Goal: Register for event/course

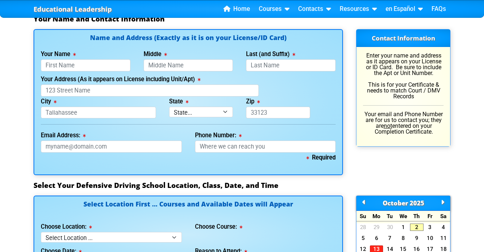
scroll to position [516, 0]
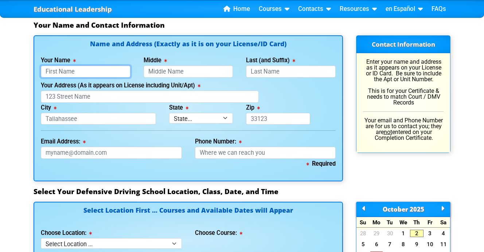
click at [86, 68] on input "Your Name" at bounding box center [86, 72] width 90 height 12
type input "[PERSON_NAME]"
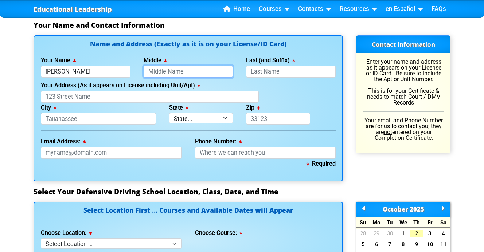
click at [151, 73] on input "Middle" at bounding box center [189, 72] width 90 height 12
type input "Andrea"
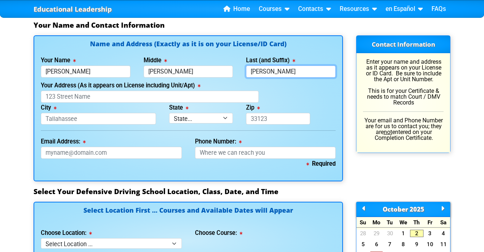
type input "[PERSON_NAME]"
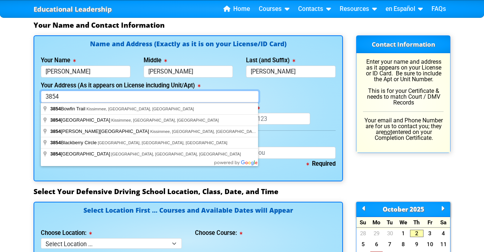
type input "[STREET_ADDRESS]"
type input "Kissimmee"
select select "{"fullName":"Florida","abbreviation":"FL","uniqueId":"1d559909-6cf0-4a4d-848e-a…"
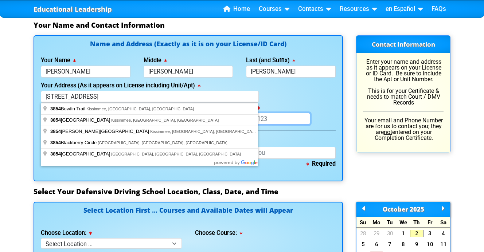
type input "34746"
type input "[PERSON_NAME][EMAIL_ADDRESS][DOMAIN_NAME]"
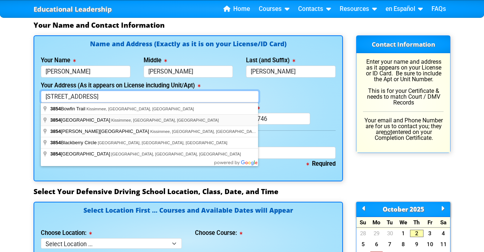
type input "[PHONE_NUMBER]"
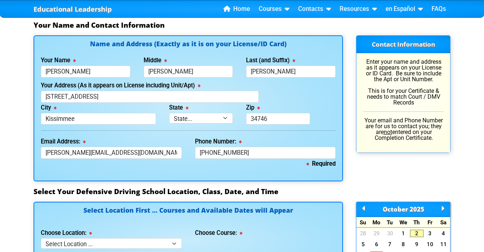
type input "3854 Bowfin Trail"
type input "Kissimmee"
select select "{"fullName":"Florida","abbreviation":"FL","uniqueId":"1d559909-6cf0-4a4d-848e-a…"
type input "34746"
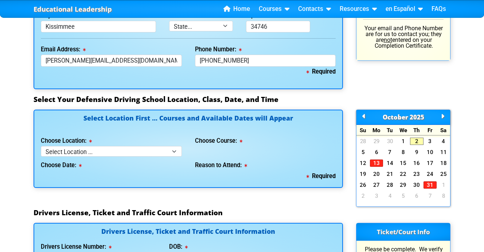
scroll to position [610, 0]
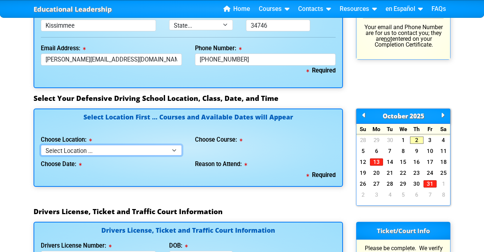
click at [148, 153] on select "Select Location ... Tampa Orlando Kissimmee [GEOGRAPHIC_DATA] - en español [GEO…" at bounding box center [111, 150] width 141 height 11
select select "4"
click at [41, 145] on select "Select Location ... Tampa Orlando Kissimmee [GEOGRAPHIC_DATA] - en español [GEO…" at bounding box center [111, 150] width 141 height 11
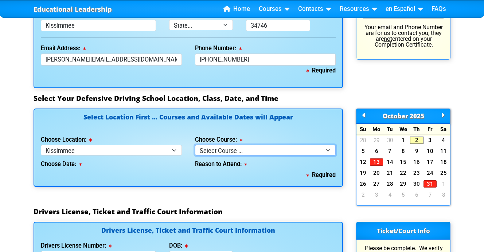
click at [223, 148] on select "Select Course ... 4 Hour BDI Class (Basic Course & TCAC) 4 Hour Under 25 Class …" at bounding box center [265, 150] width 141 height 11
select select "1"
click at [195, 145] on select "Select Course ... 4 Hour BDI Class (Basic Course & TCAC) 4 Hour Under 25 Class …" at bounding box center [265, 150] width 141 height 11
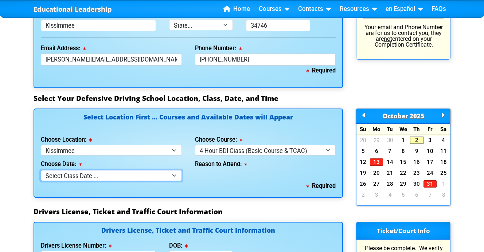
click at [174, 174] on select "Select Class Date ... [DATE] -- (Closed - Class Full)" at bounding box center [111, 175] width 141 height 11
select select "09/10/2025, 4"
click at [41, 170] on select "Select Class Date ... [DATE] -- (Closed - Class Full)" at bounding box center [111, 175] width 141 height 11
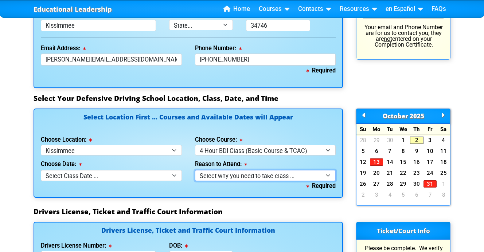
click at [215, 176] on select "Select why you need to take class ... Class Full - Please select another date o…" at bounding box center [265, 175] width 141 height 11
select select
click at [195, 170] on select "Select why you need to take class ... Class Full - Please select another date o…" at bounding box center [265, 175] width 141 height 11
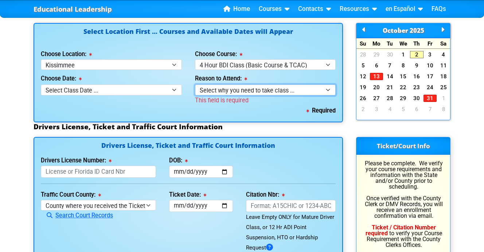
scroll to position [691, 0]
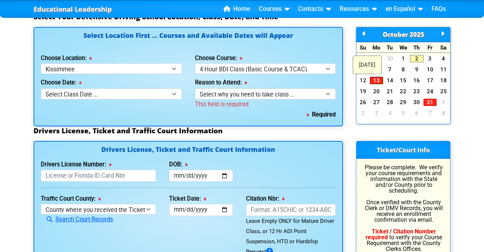
click at [378, 81] on link "13" at bounding box center [376, 80] width 13 height 7
click at [443, 34] on icon at bounding box center [442, 34] width 3 height 0
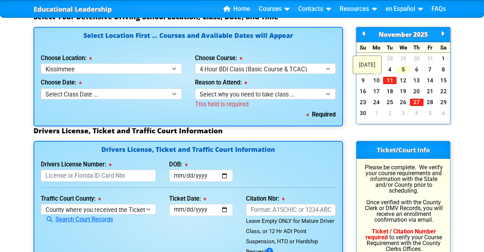
click at [408, 72] on link "5" at bounding box center [403, 69] width 13 height 7
click at [147, 92] on select "Select Class Date ... [DATE] -- (Closed - Class Full)" at bounding box center [111, 94] width 141 height 11
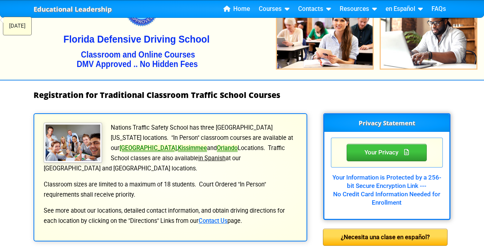
scroll to position [0, 0]
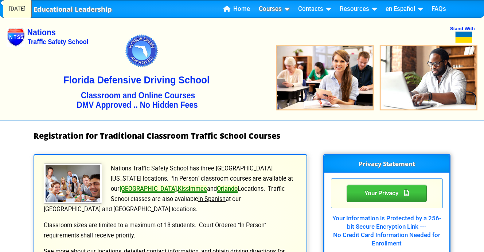
click at [279, 8] on link "Courses" at bounding box center [274, 9] width 36 height 11
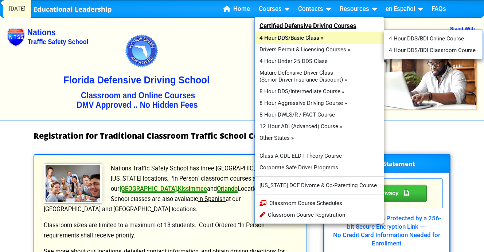
click at [279, 36] on link "4-Hour DDS/Basic Class »" at bounding box center [319, 38] width 129 height 12
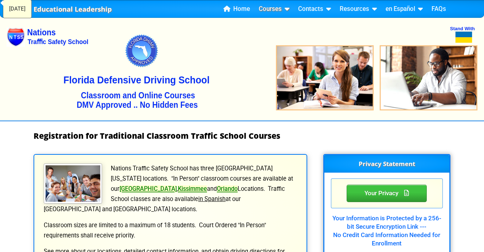
click at [278, 10] on link "Courses" at bounding box center [274, 9] width 36 height 11
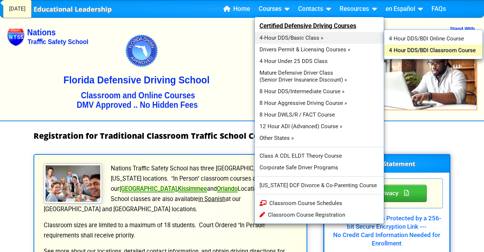
click at [395, 49] on link "4 Hour DDS/BDI Classroom Course" at bounding box center [434, 51] width 98 height 12
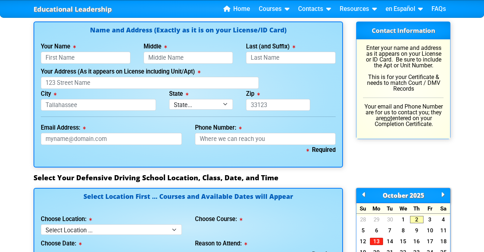
scroll to position [517, 0]
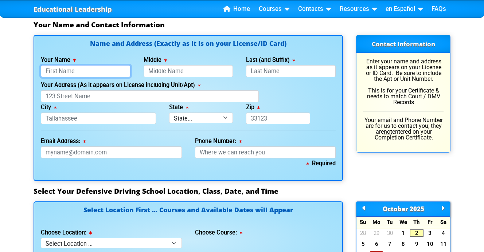
click at [105, 68] on input "Your Name" at bounding box center [86, 71] width 90 height 12
type input "[PERSON_NAME]"
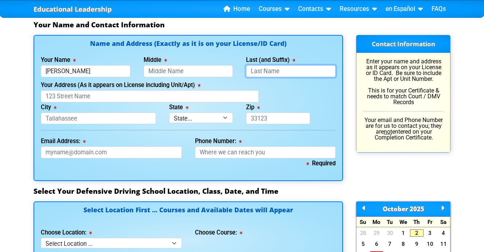
type input "[PERSON_NAME]"
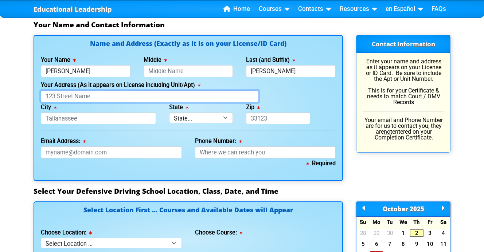
type input "[STREET_ADDRESS]"
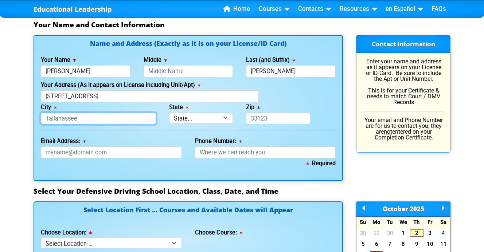
type input "Ossining"
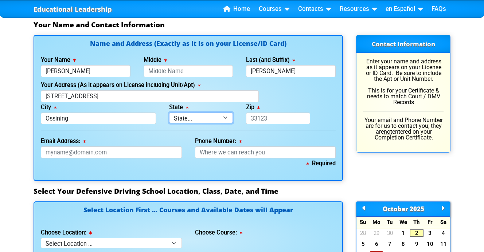
select select "{"fullName":"[US_STATE]","abbreviation":"NY","uniqueId":"f2f943b7-1653-4e6c-853…"
type input "10562"
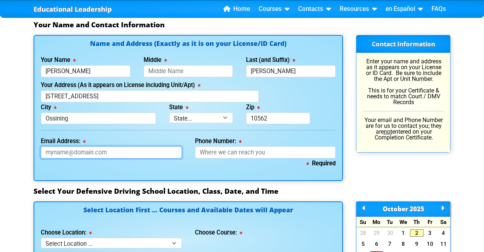
type input "[PERSON_NAME][EMAIL_ADDRESS][DOMAIN_NAME]"
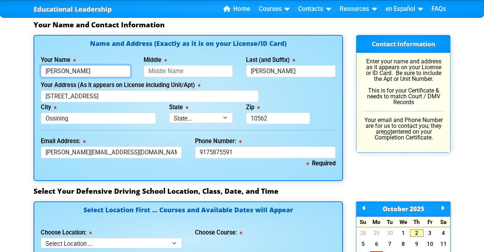
type input "[PHONE_NUMBER]"
click at [93, 69] on input "[PERSON_NAME]" at bounding box center [86, 71] width 90 height 12
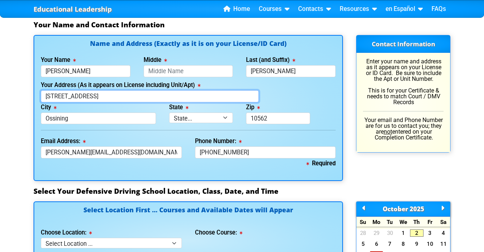
click at [67, 95] on input "[STREET_ADDRESS]" at bounding box center [150, 96] width 218 height 12
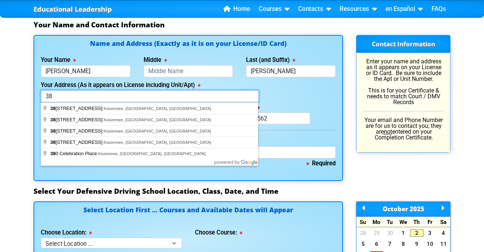
type input "[STREET_ADDRESS]"
type input "[PHONE_NUMBER]"
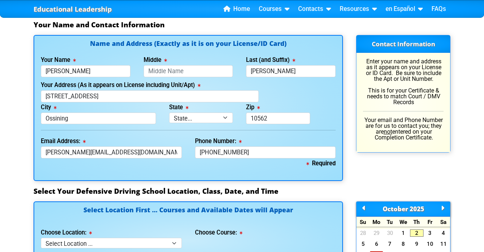
type input "[STREET_ADDRESS]"
type input "Kissimmee"
select select "{"fullName":"[US_STATE]","abbreviation":"FL","uniqueId":"1d559909-6cf0-4a4d-848…"
type input "34746"
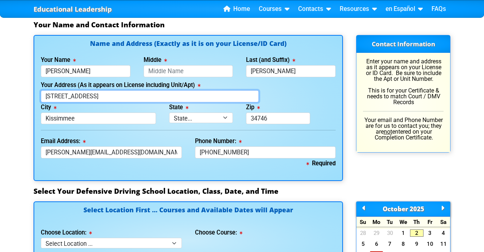
click at [102, 100] on input "[STREET_ADDRESS]" at bounding box center [150, 96] width 218 height 12
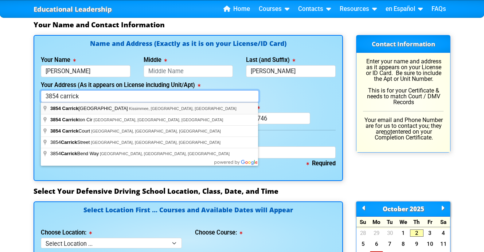
type input "[STREET_ADDRESS]"
type input "[PHONE_NUMBER]"
click at [277, 98] on div "Your Address (As it appears on License including Unit/Apt) [STREET_ADDRESS]" at bounding box center [188, 91] width 308 height 22
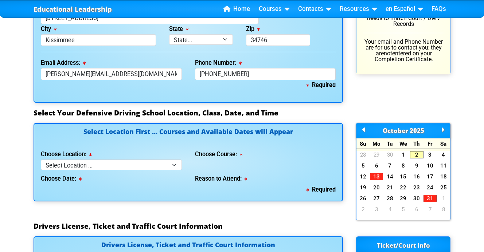
scroll to position [613, 0]
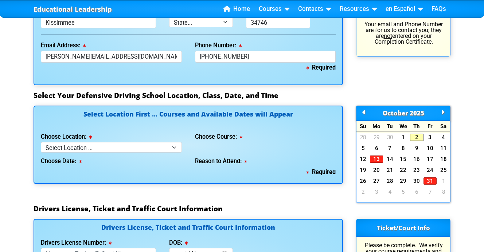
click at [142, 155] on div "Choose Date:" at bounding box center [111, 160] width 141 height 15
click at [142, 150] on select "Select Location ... Tampa Orlando Kissimmee [GEOGRAPHIC_DATA] - en español [GEO…" at bounding box center [111, 147] width 141 height 11
select select "3"
click at [41, 142] on select "Select Location ... Tampa Orlando Kissimmee [GEOGRAPHIC_DATA] - en español [GEO…" at bounding box center [111, 147] width 141 height 11
select select
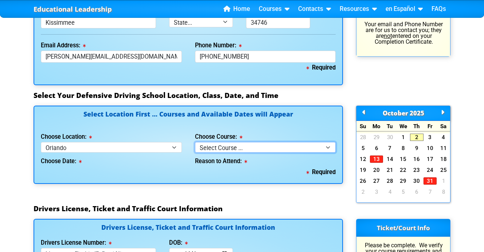
click at [206, 146] on select "Select Course ... 4 Hour Under 25 Class (STOP or Youthful Offender) 8 Hour Aggr…" at bounding box center [265, 147] width 141 height 11
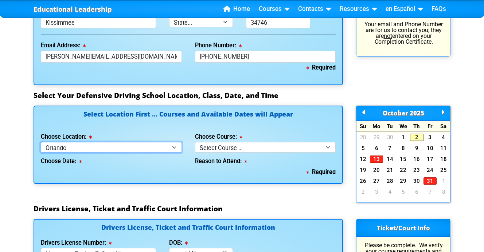
click at [170, 146] on select "Select Location ... Tampa Orlando Kissimmee [GEOGRAPHIC_DATA] - en español [GEO…" at bounding box center [111, 147] width 141 height 11
select select "4"
click at [41, 142] on select "Select Location ... Tampa Orlando Kissimmee [GEOGRAPHIC_DATA] - en español [GEO…" at bounding box center [111, 147] width 141 height 11
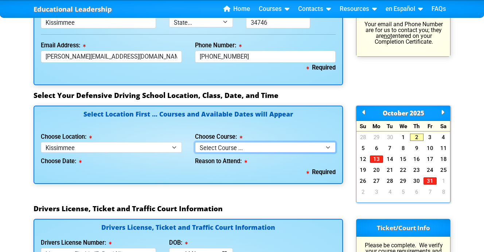
click at [242, 145] on select "Select Course ... 4 Hour BDI Class (Basic Course & TCAC) 4 Hour Under 25 Class …" at bounding box center [265, 147] width 141 height 11
select select "1"
click at [195, 142] on select "Select Course ... 4 Hour BDI Class (Basic Course & TCAC) 4 Hour Under 25 Class …" at bounding box center [265, 147] width 141 height 11
select select
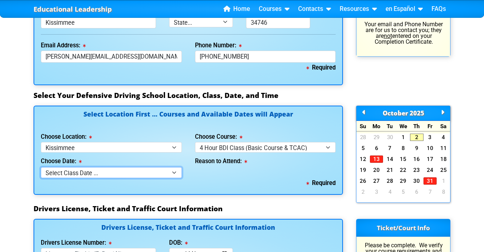
click at [160, 175] on select "Select Class Date ... [DATE] -- (Closed - Class Full)" at bounding box center [111, 172] width 141 height 11
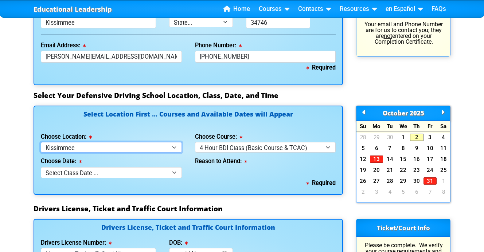
click at [165, 145] on select "Select Location ... Tampa Orlando Kissimmee [GEOGRAPHIC_DATA] - en español [GEO…" at bounding box center [111, 147] width 141 height 11
select select "7"
click at [41, 142] on select "Select Location ... Tampa Orlando Kissimmee [GEOGRAPHIC_DATA] - en español [GEO…" at bounding box center [111, 147] width 141 height 11
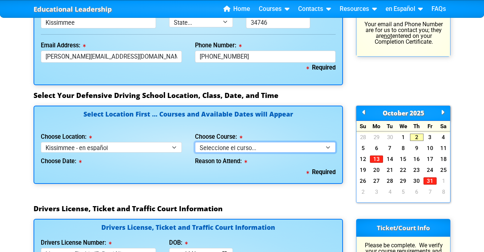
click at [241, 151] on select "Seleccione el curso... Clase de BDI de 4 horas (Curso básico y TCAC) Clase de 4…" at bounding box center [265, 147] width 141 height 11
select select "1"
click at [195, 142] on select "Seleccione el curso... Clase de BDI de 4 horas (Curso básico y TCAC) Clase de 4…" at bounding box center [265, 147] width 141 height 11
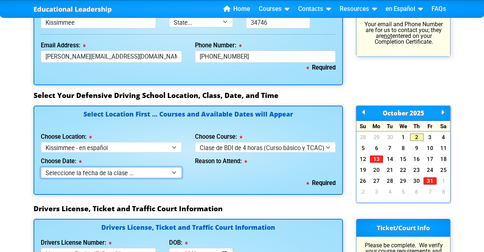
click at [146, 174] on select "Seleccione la fecha de la clase ... 22 de octubre -- (Miércoles de 9:30am-1:30p…" at bounding box center [111, 172] width 141 height 11
select select "[DATE], 4"
click at [41, 167] on select "Seleccione la fecha de la clase ... 22 de octubre -- (Miércoles de 9:30am-1:30p…" at bounding box center [111, 172] width 141 height 11
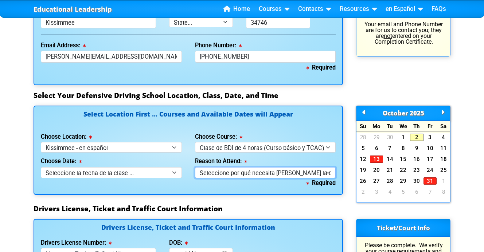
click at [227, 174] on select "Seleccione por qué necesita [PERSON_NAME] la clase ... Elección por multa de tr…" at bounding box center [265, 172] width 141 height 11
select select "BDI - Election for Traffic Ticket"
click at [195, 167] on select "Seleccione por qué necesita [PERSON_NAME] la clase ... Elección por multa de tr…" at bounding box center [265, 172] width 141 height 11
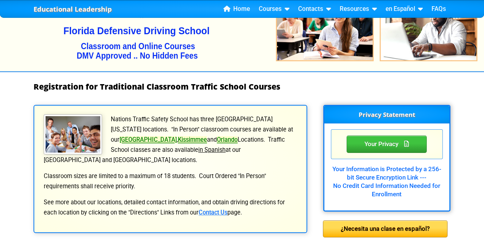
scroll to position [38, 0]
